Goal: Task Accomplishment & Management: Complete application form

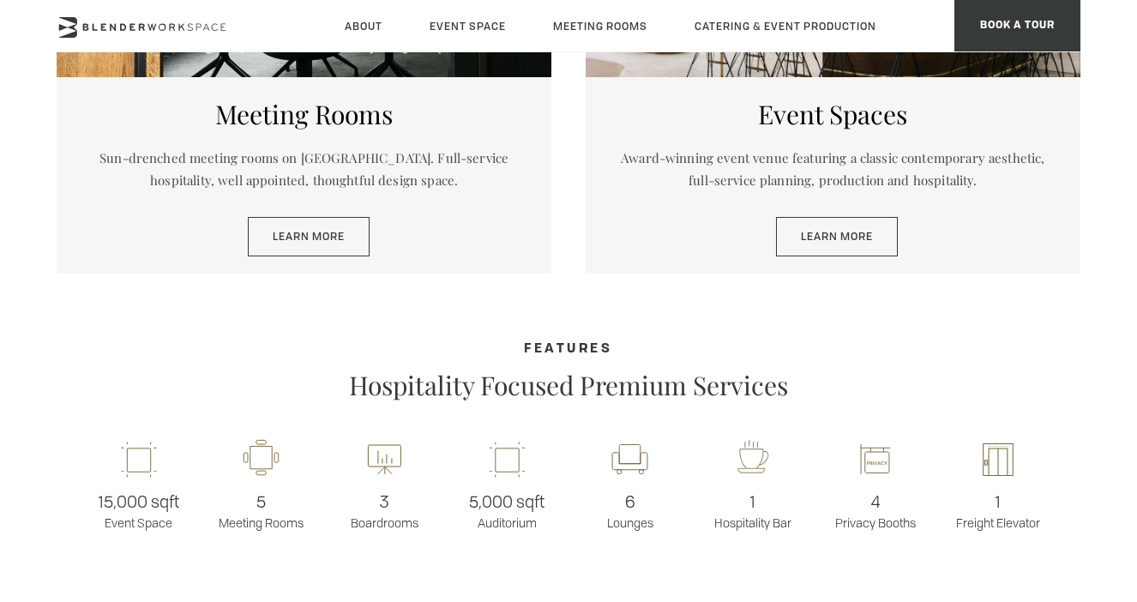
scroll to position [1030, 0]
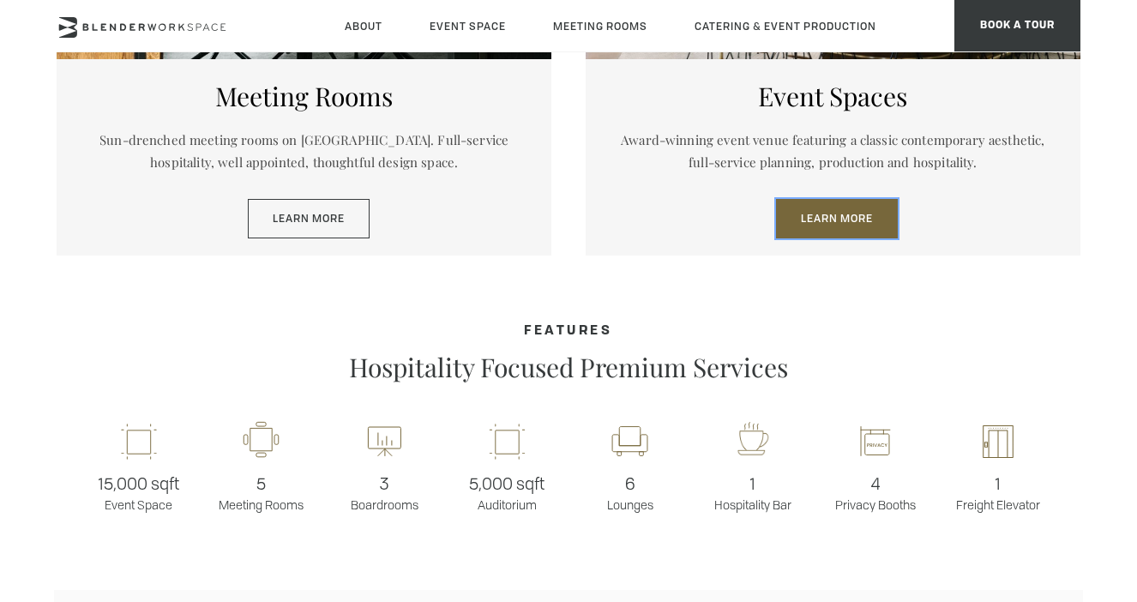
click at [849, 229] on link "Learn More" at bounding box center [837, 218] width 122 height 39
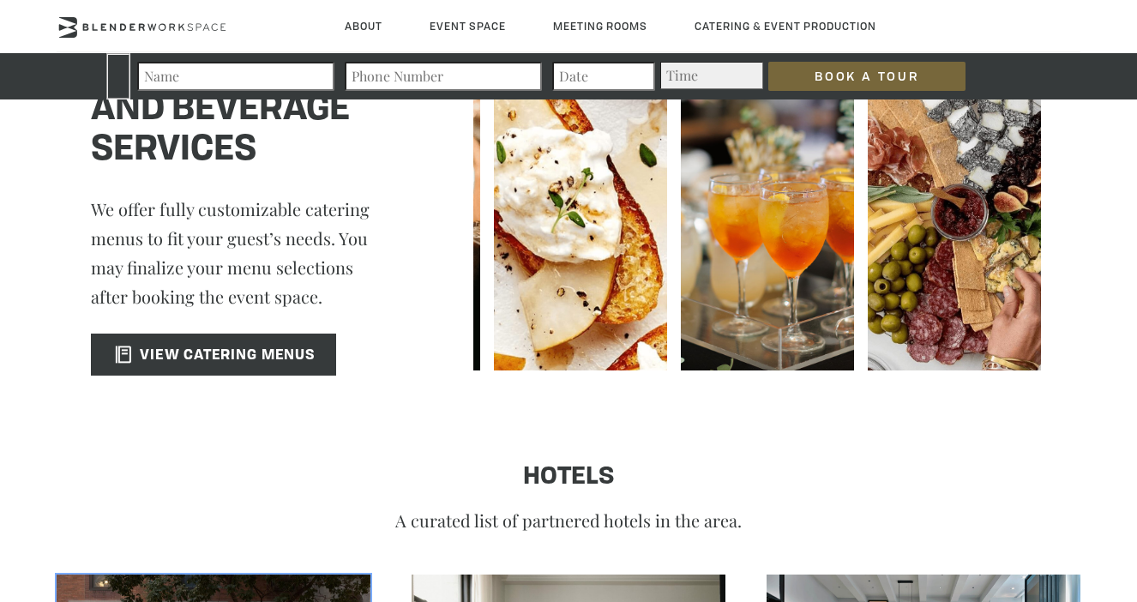
scroll to position [2595, 0]
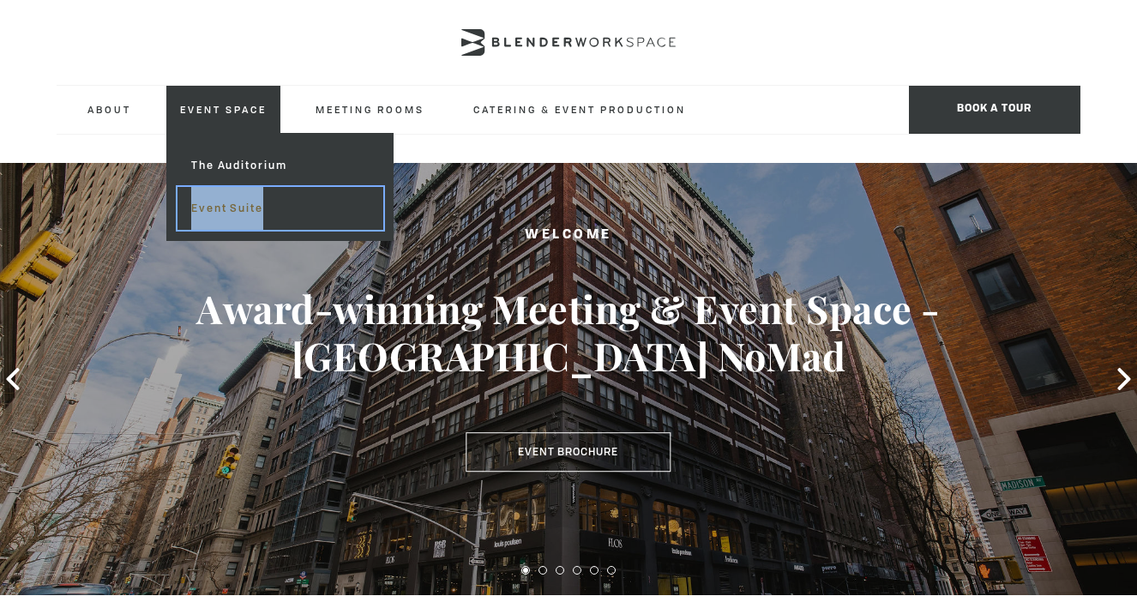
click at [220, 206] on link "Event Suite" at bounding box center [280, 208] width 205 height 43
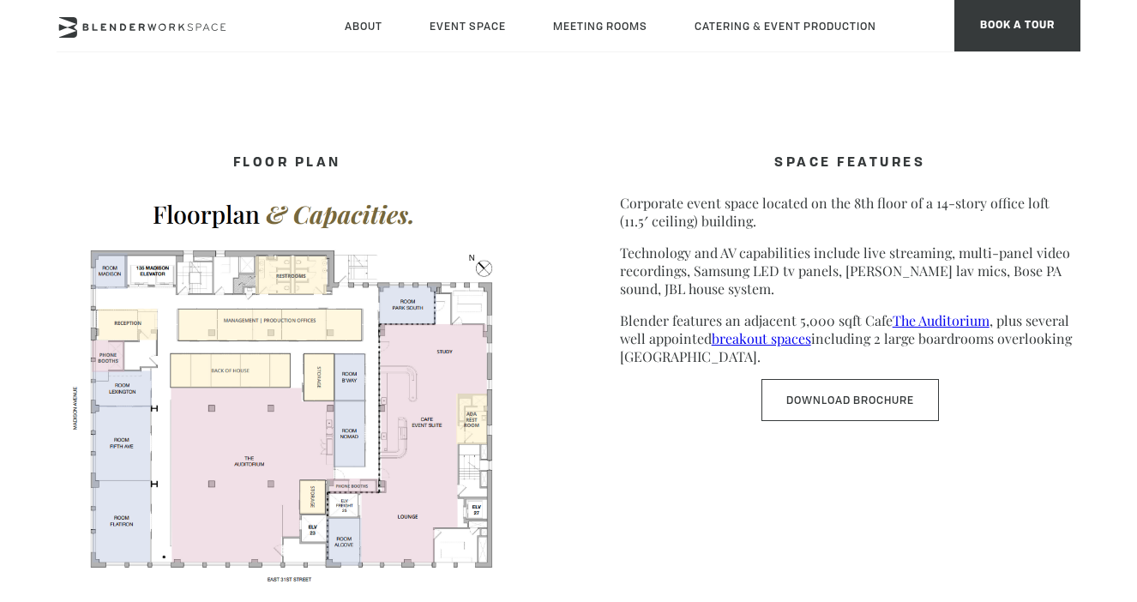
scroll to position [833, 0]
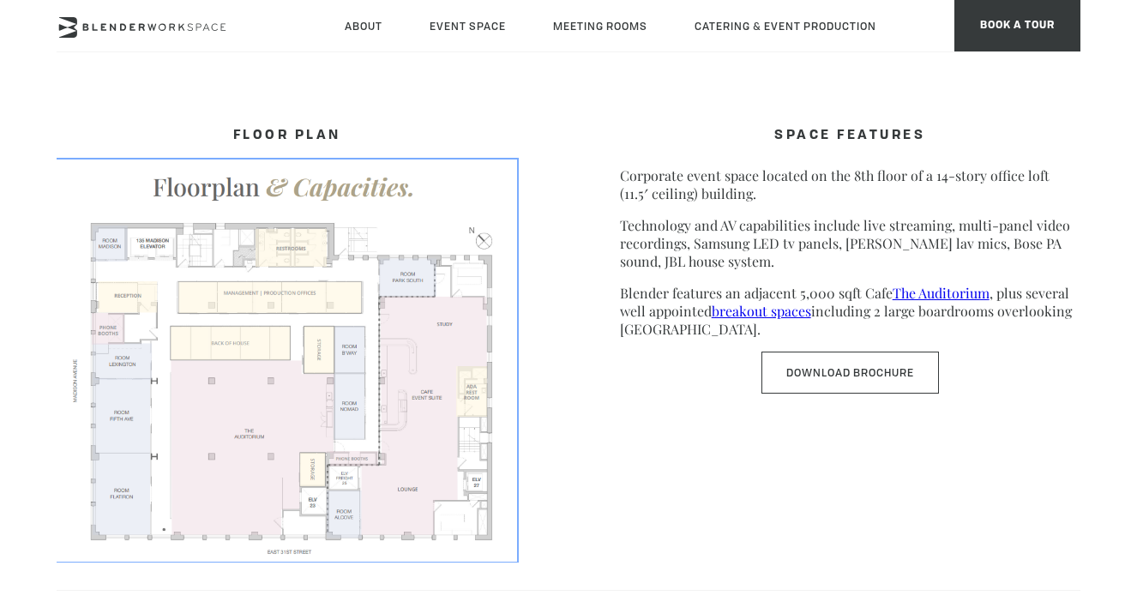
click at [410, 335] on img at bounding box center [287, 360] width 461 height 400
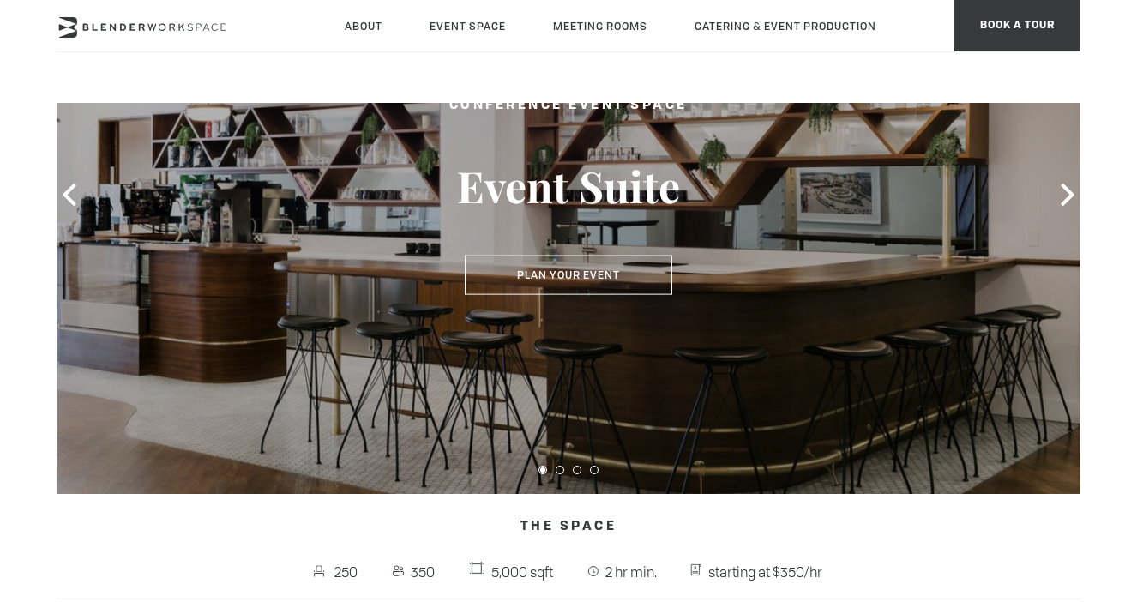
scroll to position [0, 0]
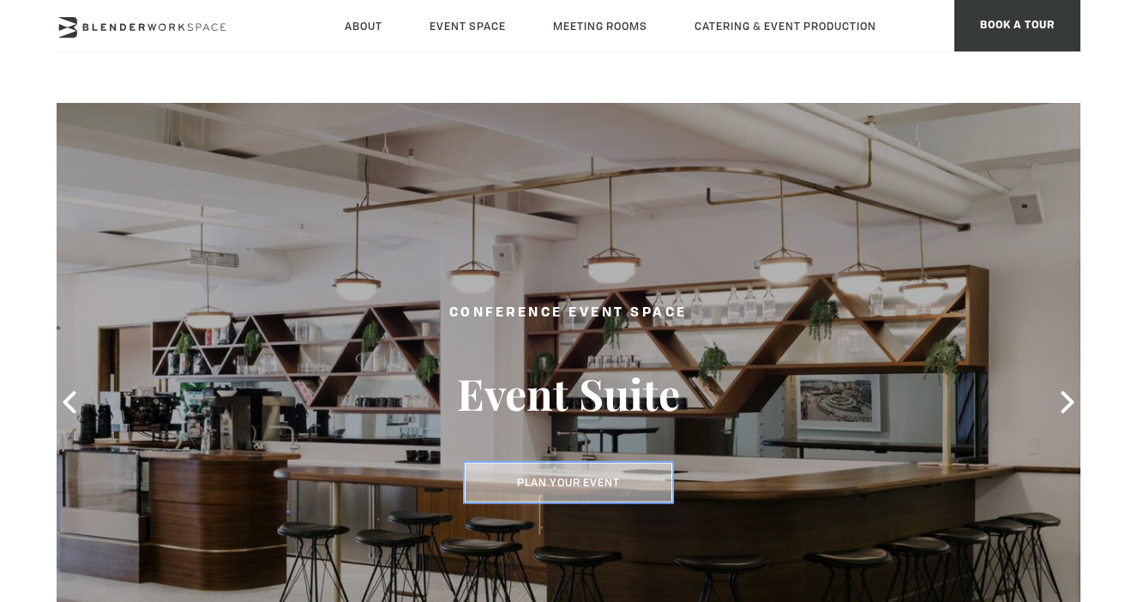
click at [594, 478] on button "Plan Your Event" at bounding box center [569, 482] width 208 height 39
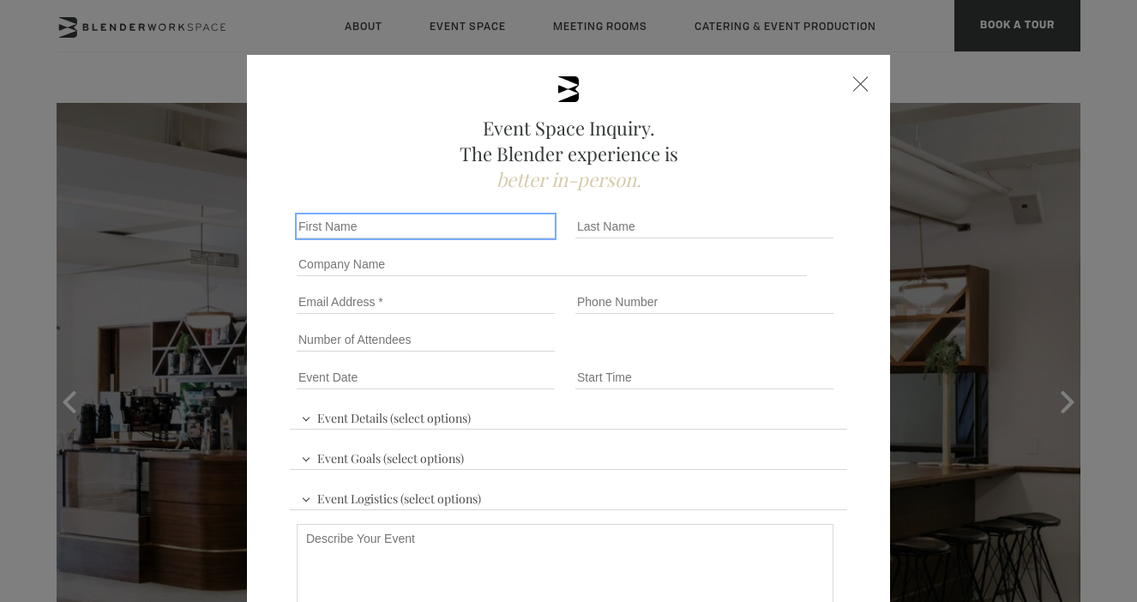
click at [469, 236] on input "First name *" at bounding box center [426, 226] width 258 height 24
type input "Chloe"
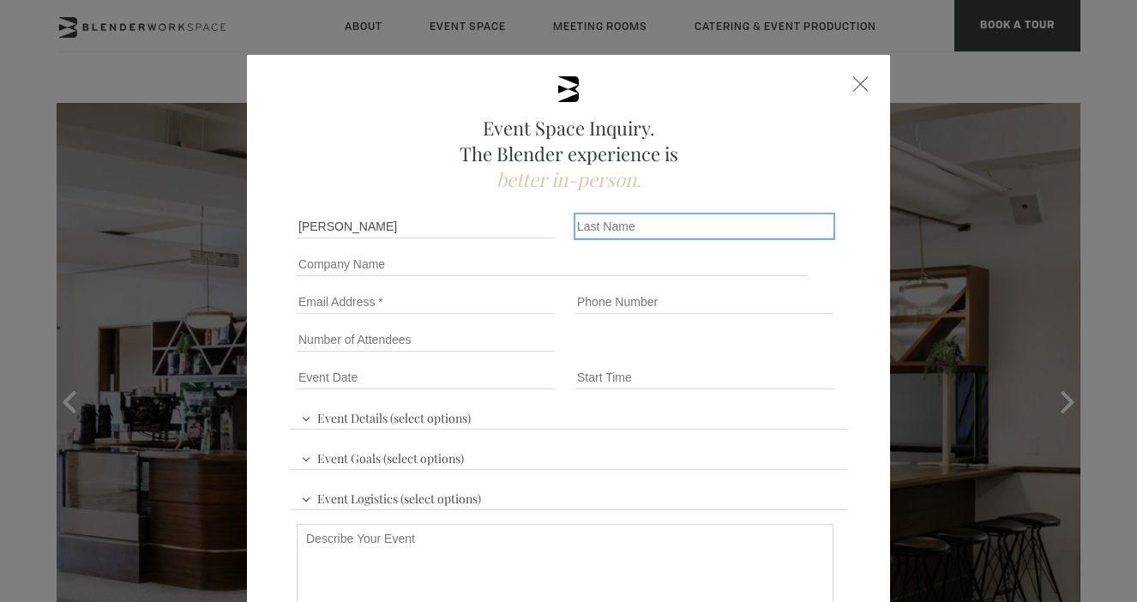
click at [666, 226] on input "Last name *" at bounding box center [705, 226] width 258 height 24
type input "Stryker"
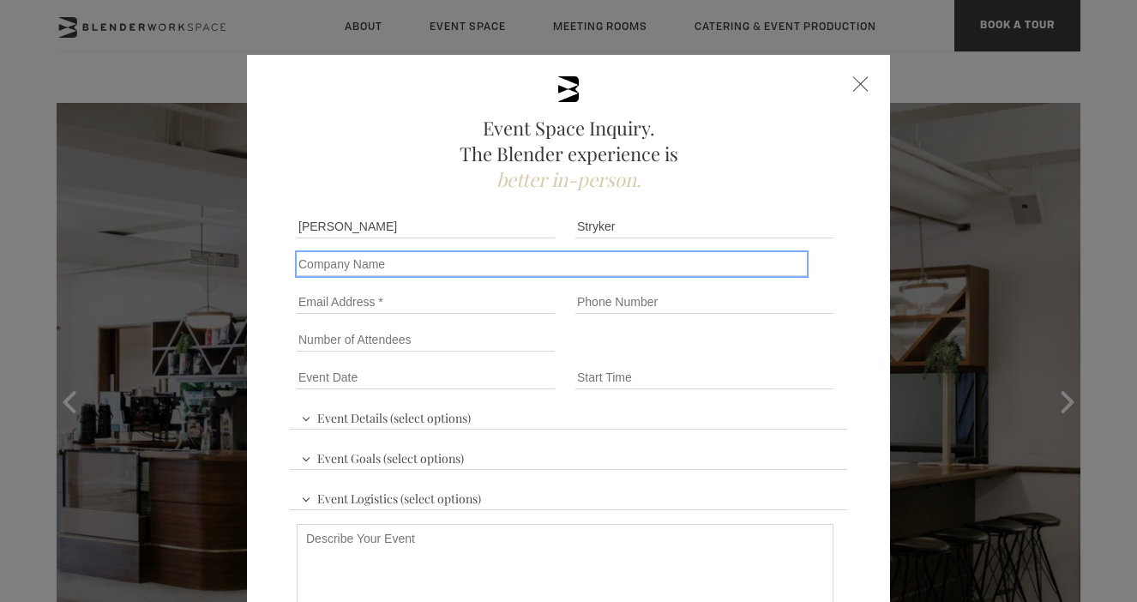
click at [394, 263] on input "Company name" at bounding box center [552, 264] width 510 height 24
type input "M"
type input "Economic Security Project"
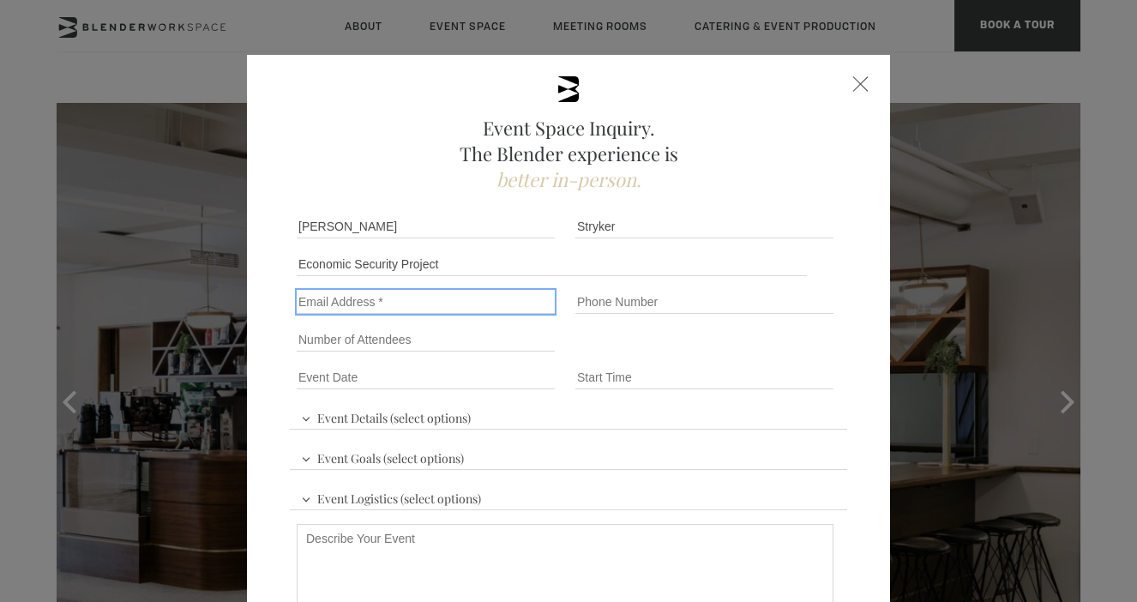
click at [383, 311] on input "Email" at bounding box center [426, 302] width 258 height 24
type input "chloe.e.stryker@gmail.com"
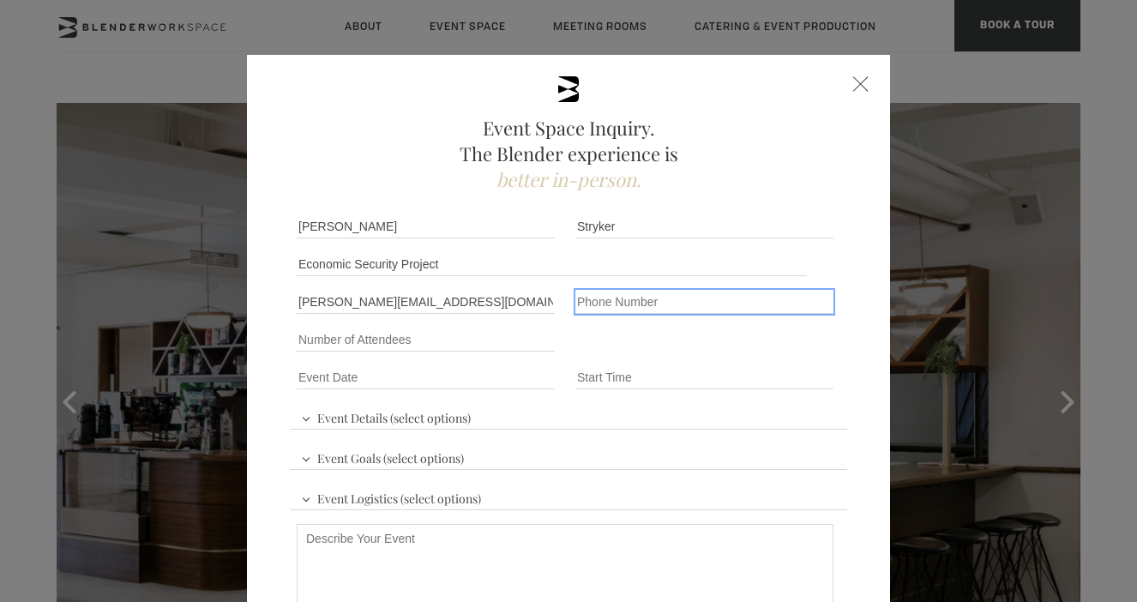
click at [609, 298] on input "Phone number" at bounding box center [705, 302] width 258 height 24
type input "2095352219"
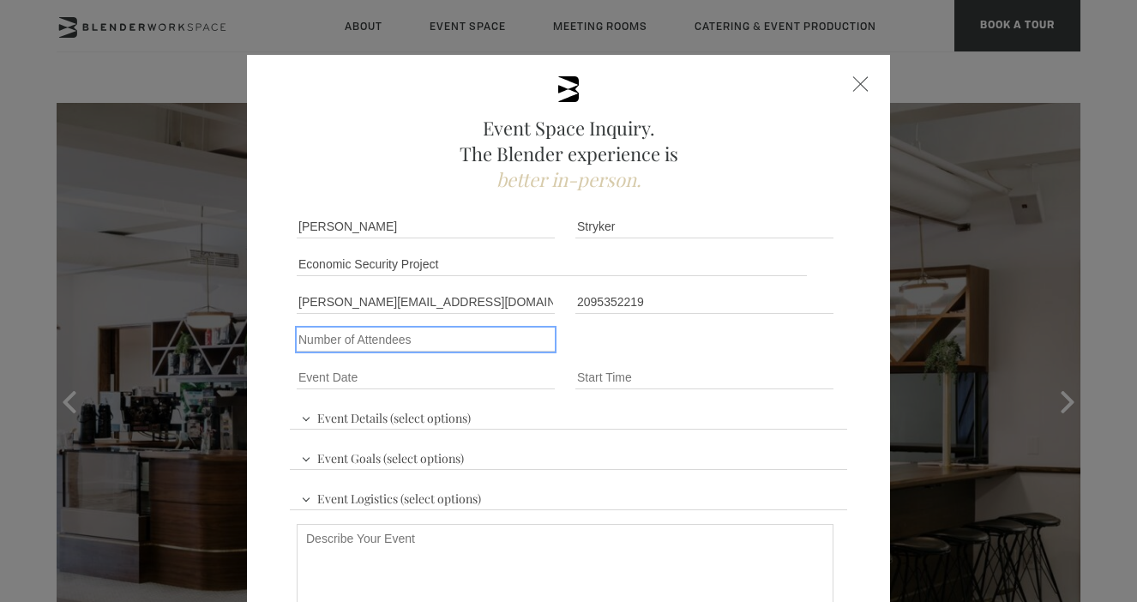
click at [473, 341] on input "Number of Attendees" at bounding box center [426, 340] width 258 height 24
type input "45"
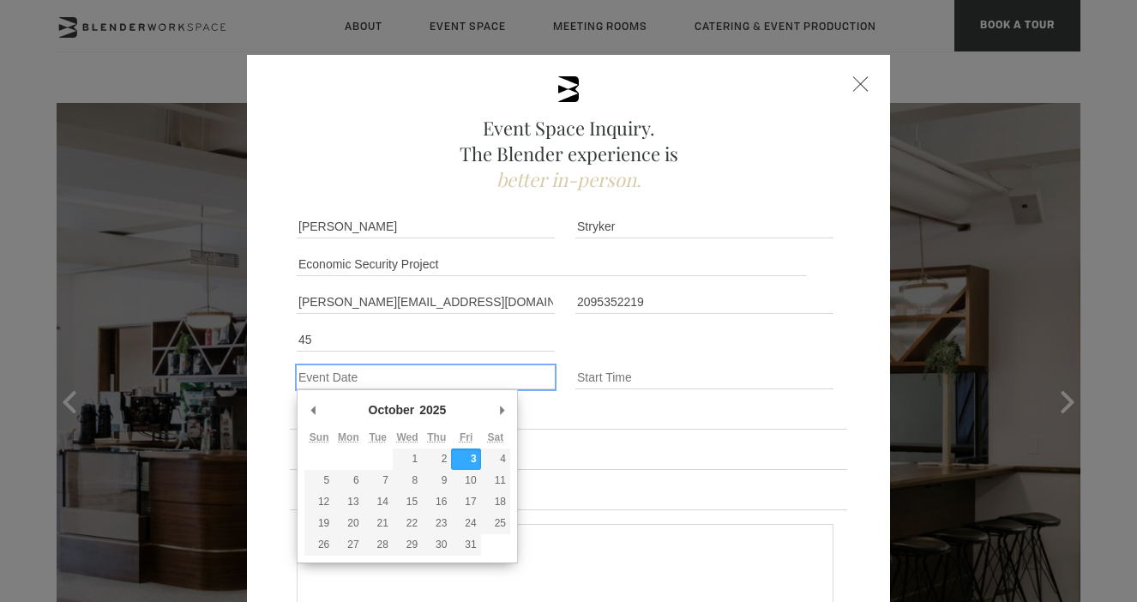
click at [443, 375] on input "Event Date *" at bounding box center [426, 377] width 258 height 24
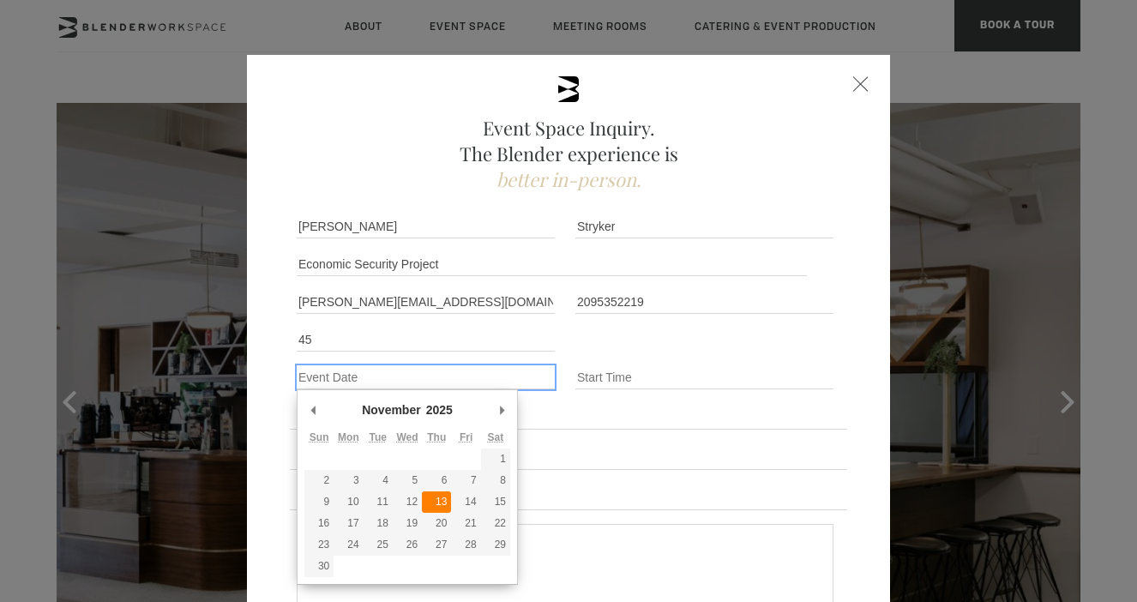
type div "2025-11-13"
type input "11/13/2025"
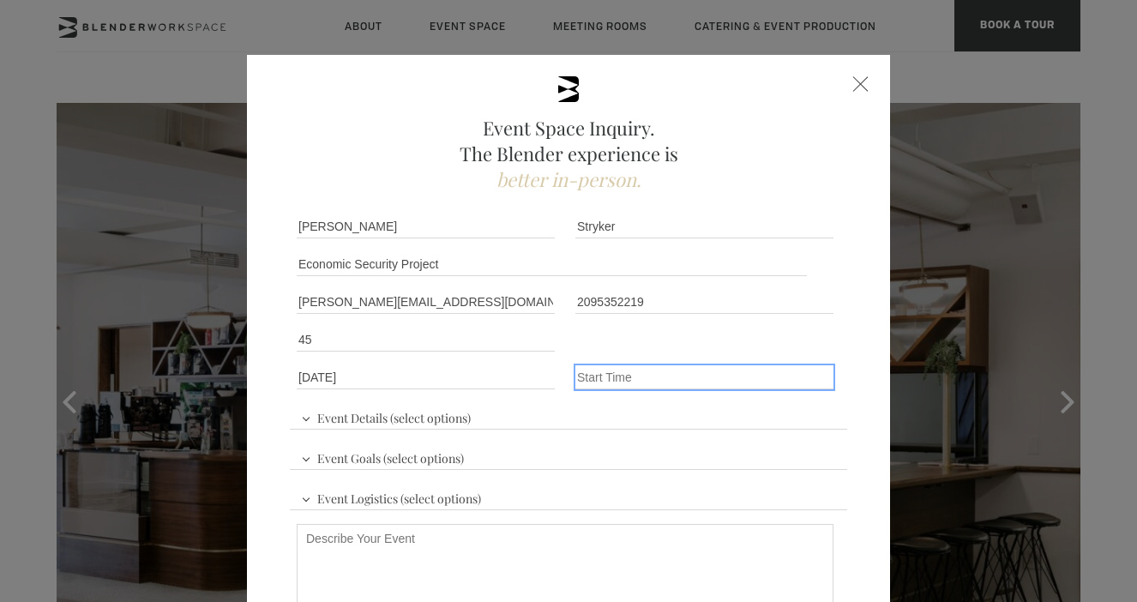
click at [620, 371] on input "Event Time" at bounding box center [705, 377] width 258 height 24
type input "9 am"
click at [418, 417] on span "Event Details (select options)" at bounding box center [386, 416] width 178 height 26
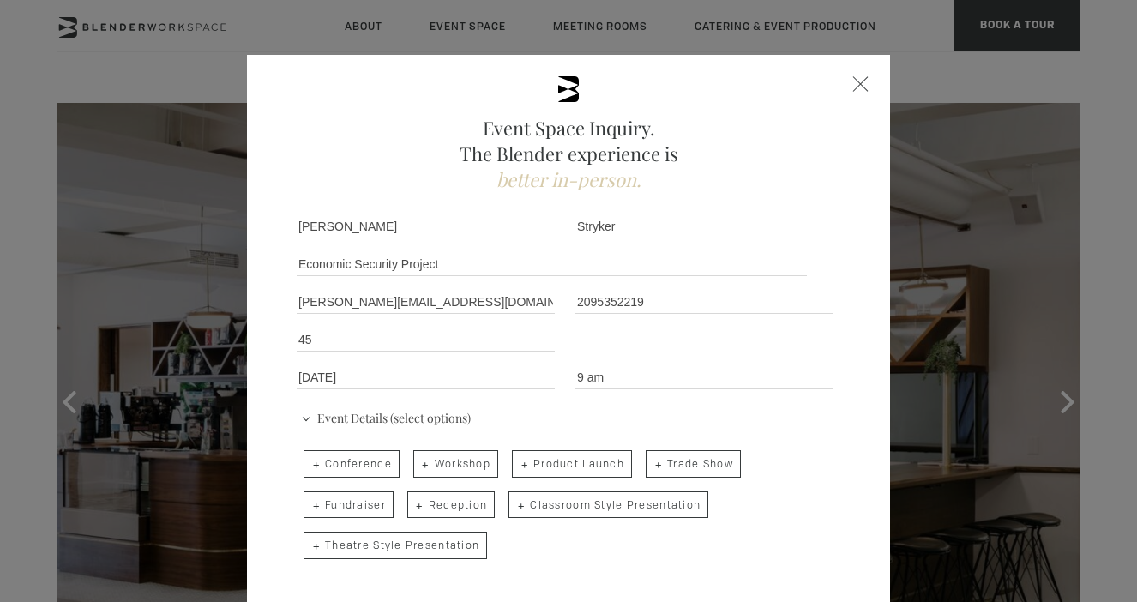
click at [426, 473] on span "Workshop" at bounding box center [455, 463] width 85 height 27
click at [418, 468] on input "Workshop" at bounding box center [412, 455] width 11 height 24
checkbox input "true"
click at [447, 546] on span "Theatre Style Presentation" at bounding box center [396, 545] width 184 height 27
click at [308, 546] on input "Theatre Style Presentation" at bounding box center [302, 537] width 11 height 24
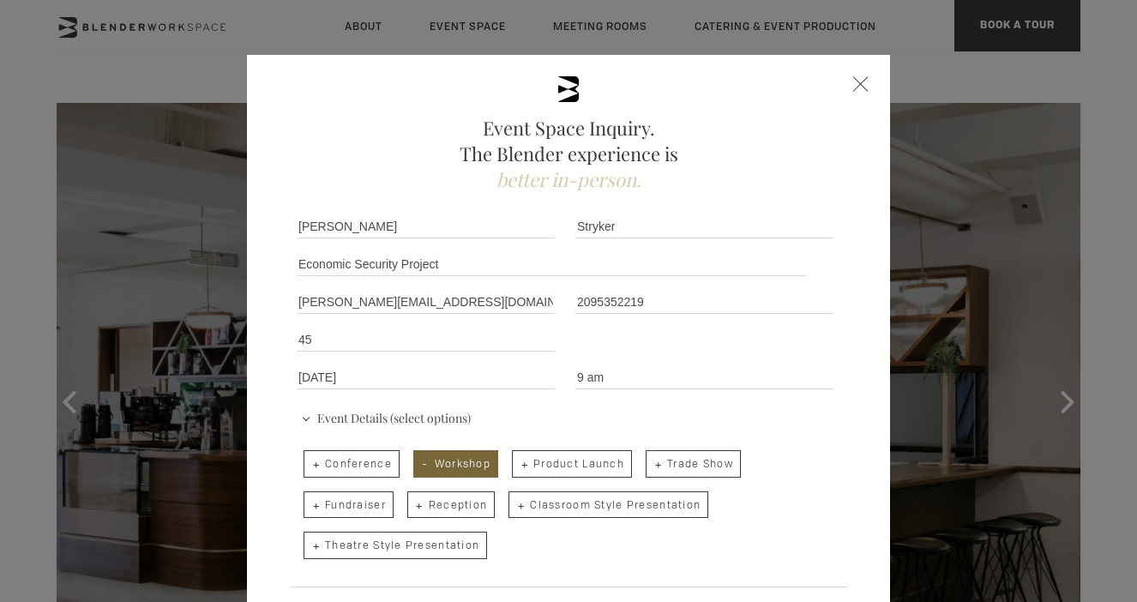
checkbox input "true"
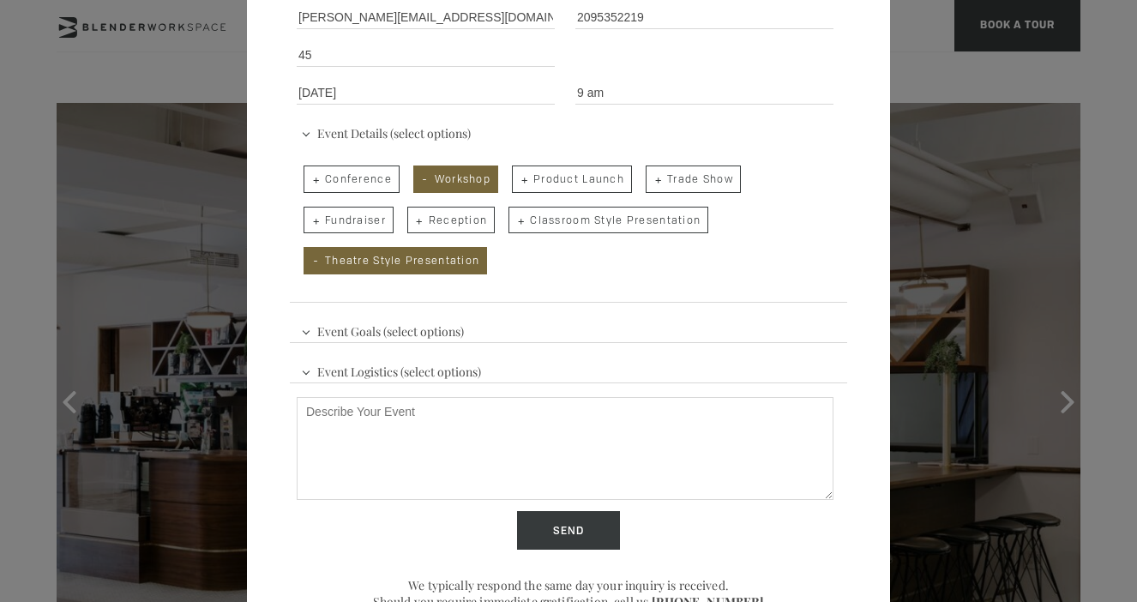
scroll to position [325, 0]
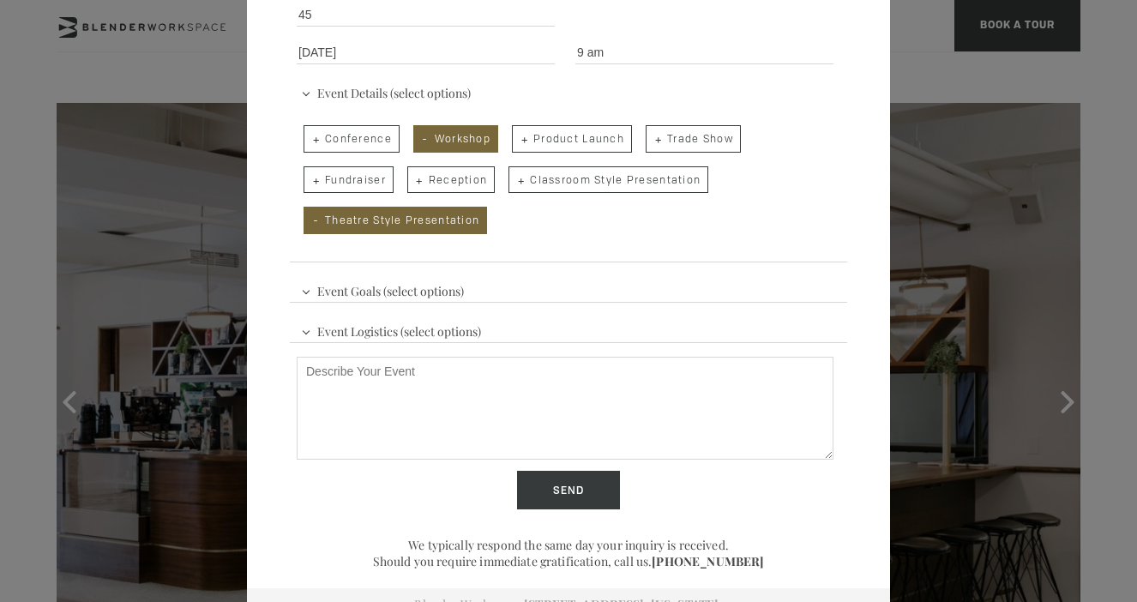
click at [424, 296] on span "Event Goals (select options)" at bounding box center [383, 289] width 172 height 26
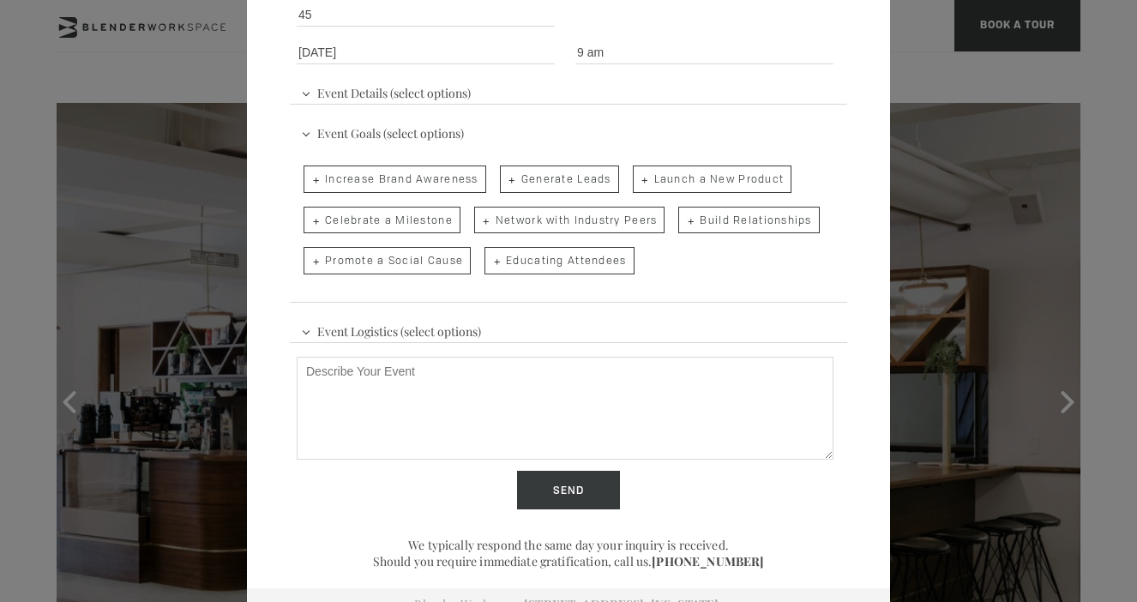
click at [613, 218] on span "Network with Industry Peers" at bounding box center [569, 220] width 191 height 27
click at [479, 218] on input "Network with Industry Peers" at bounding box center [473, 212] width 11 height 24
checkbox input "true"
click at [530, 268] on span "Educating Attendees" at bounding box center [559, 260] width 149 height 27
click at [489, 264] on input "Educating Attendees" at bounding box center [483, 252] width 11 height 24
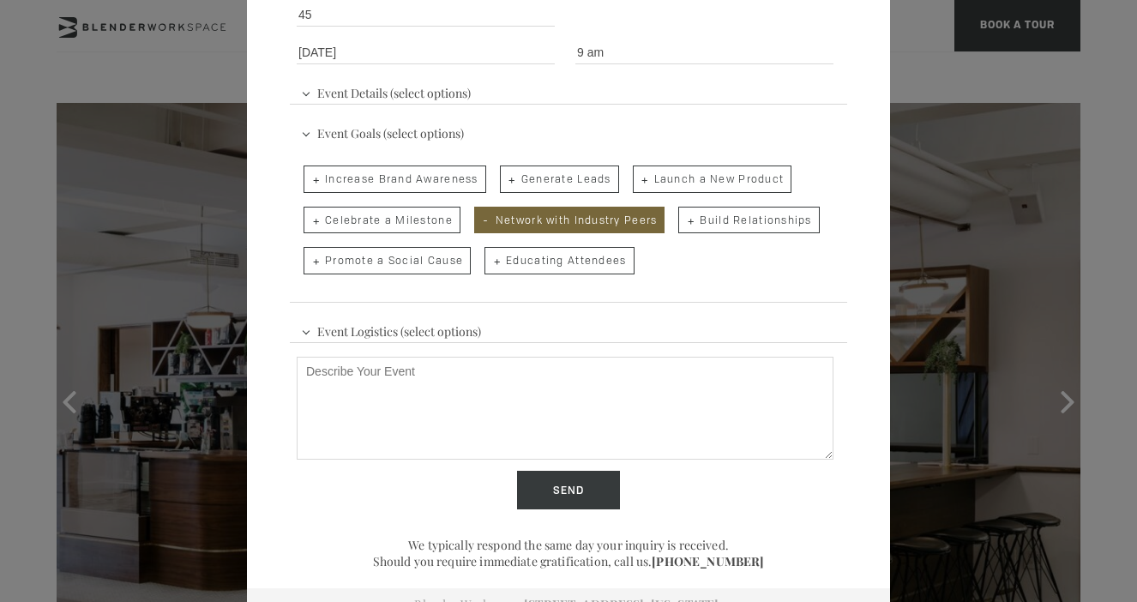
checkbox input "true"
click at [468, 408] on textarea "Describe Your Event" at bounding box center [565, 408] width 537 height 103
type textarea "F"
drag, startPoint x: 366, startPoint y: 377, endPoint x: 285, endPoint y: 366, distance: 82.3
click at [285, 367] on div "Event Space Inquiry. The Blender experience is better in-person. Event Details …" at bounding box center [568, 175] width 643 height 891
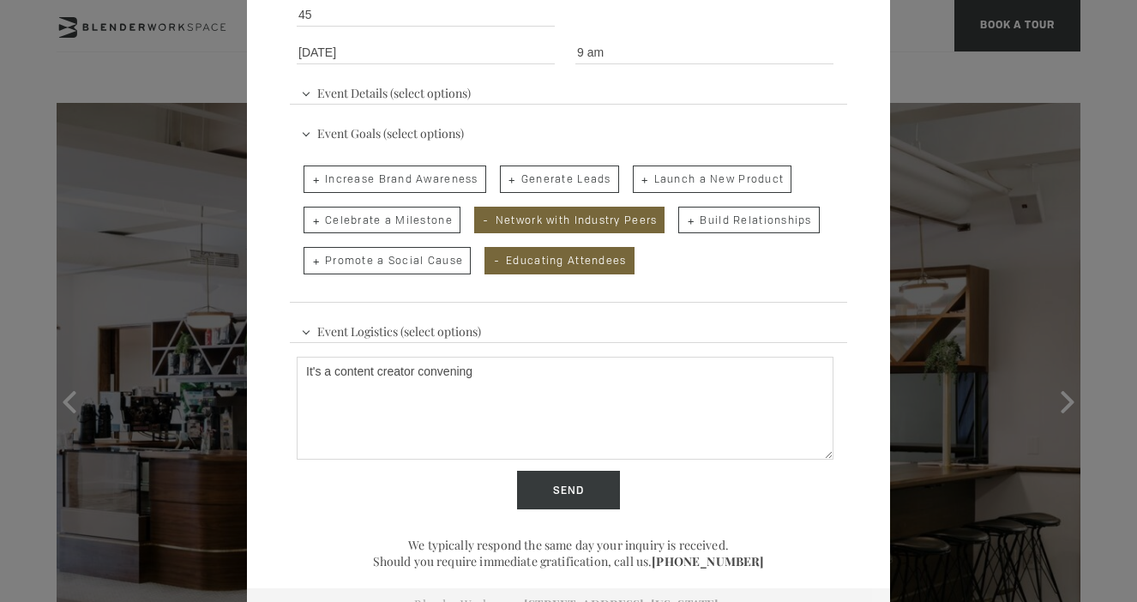
click at [487, 370] on textarea "It's a content creator convening" at bounding box center [565, 408] width 537 height 103
click at [490, 370] on textarea "It's a content creator convening" at bounding box center [565, 408] width 537 height 103
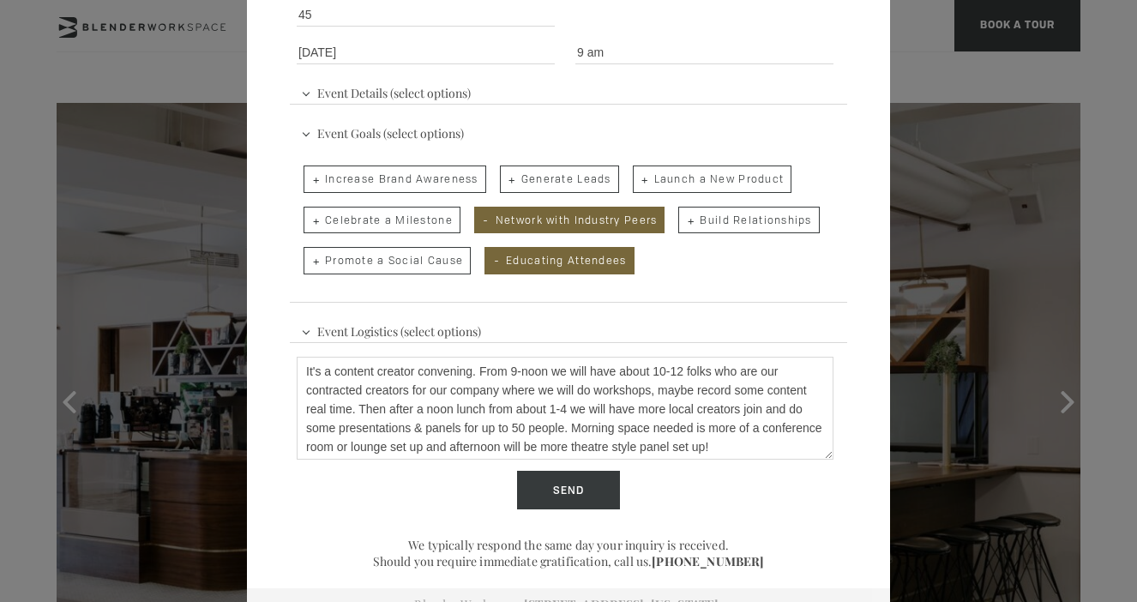
scroll to position [343, 0]
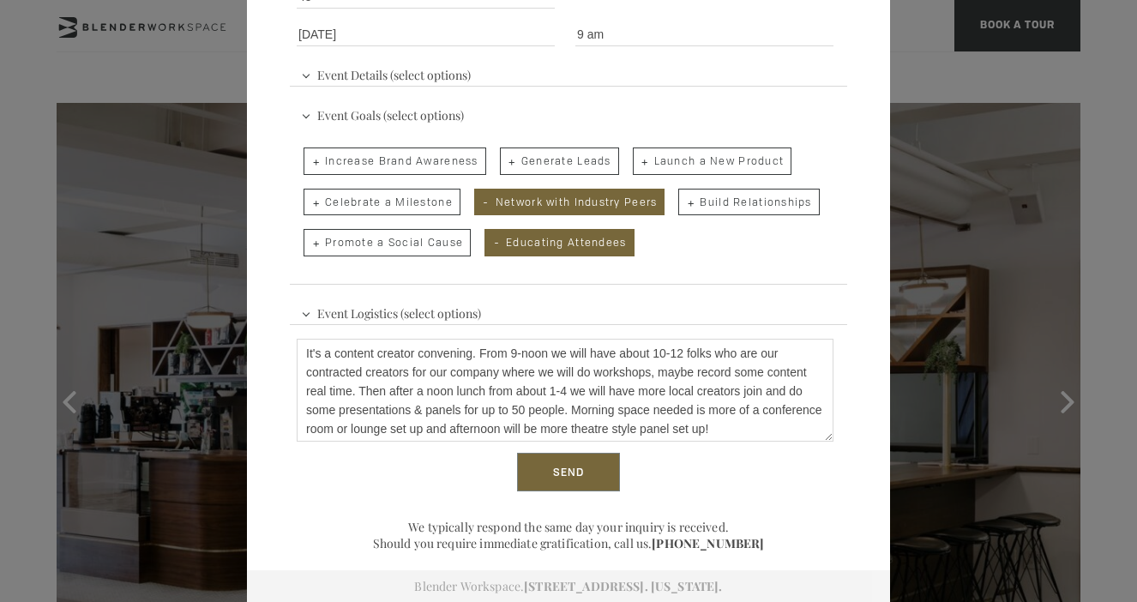
type textarea "It's a content creator convening. From 9-noon we will have about 10-12 folks wh…"
click at [562, 468] on input "Send" at bounding box center [568, 472] width 103 height 39
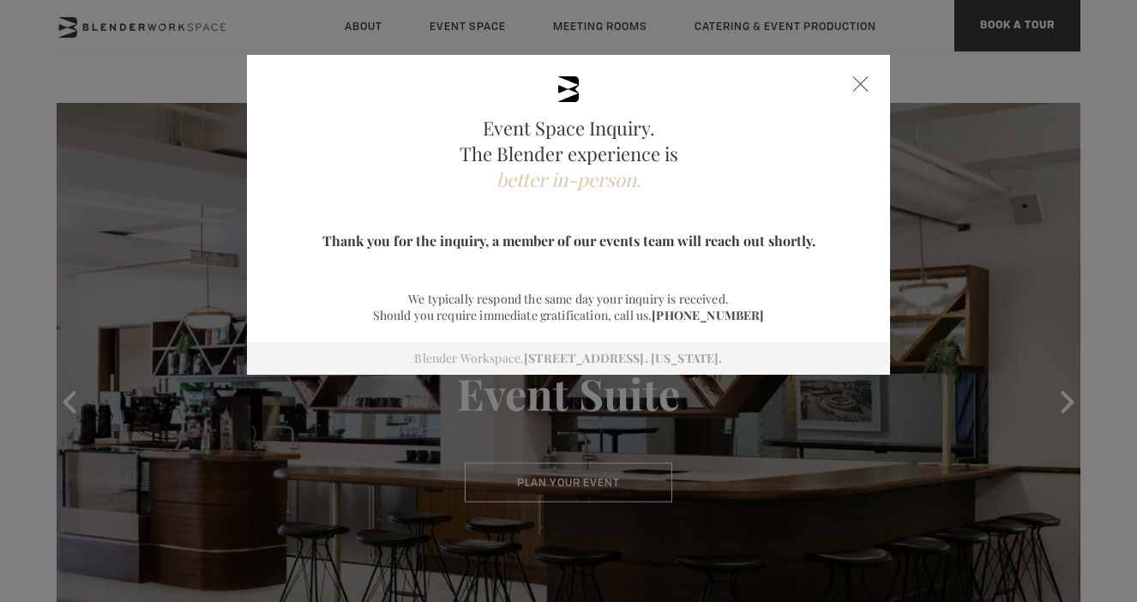
click at [865, 80] on div at bounding box center [861, 83] width 15 height 15
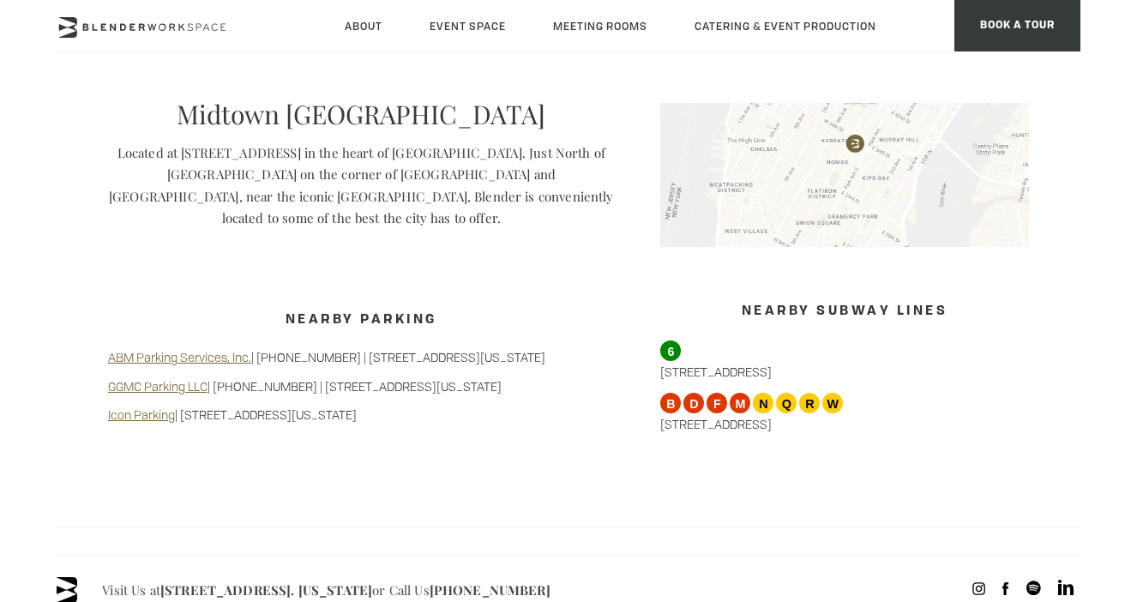
scroll to position [1807, 0]
